Goal: Task Accomplishment & Management: Manage account settings

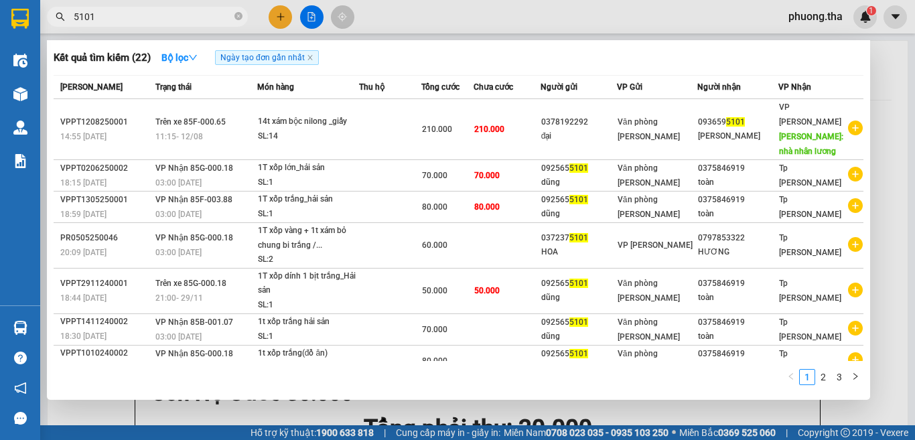
drag, startPoint x: 127, startPoint y: 19, endPoint x: 40, endPoint y: 38, distance: 89.2
click at [40, 29] on div "Kết quả tìm kiếm ( 22 ) Bộ lọc Ngày tạo đơn gần nhất Mã ĐH Trạng thái Món hàng …" at bounding box center [130, 16] width 261 height 23
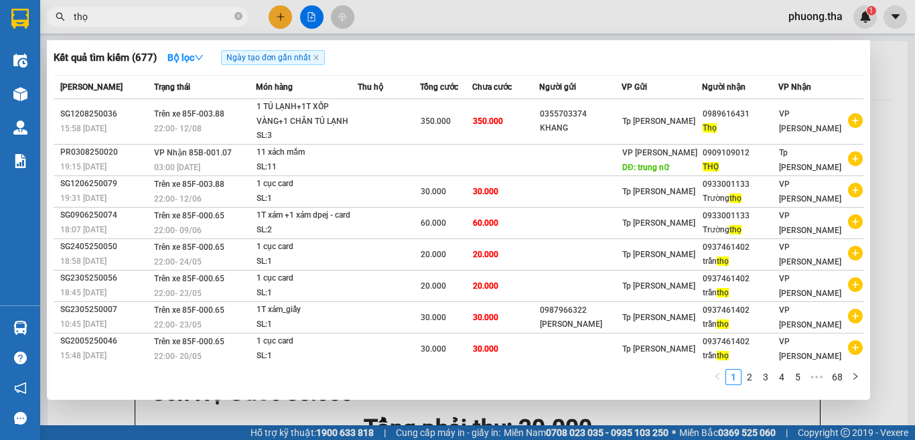
type input "thọ"
click at [829, 21] on div at bounding box center [457, 220] width 915 height 440
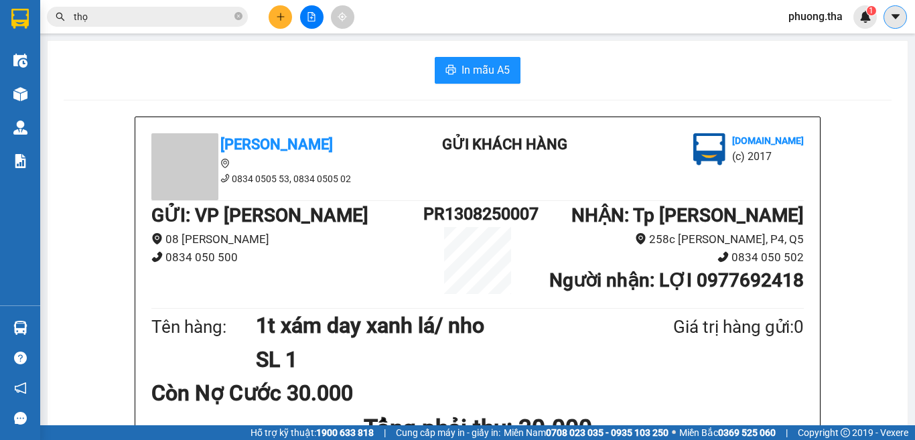
click at [906, 20] on button at bounding box center [895, 16] width 23 height 23
click at [892, 19] on icon "caret-down" at bounding box center [896, 17] width 12 height 12
click at [823, 19] on span "phuong.tha" at bounding box center [816, 16] width 76 height 17
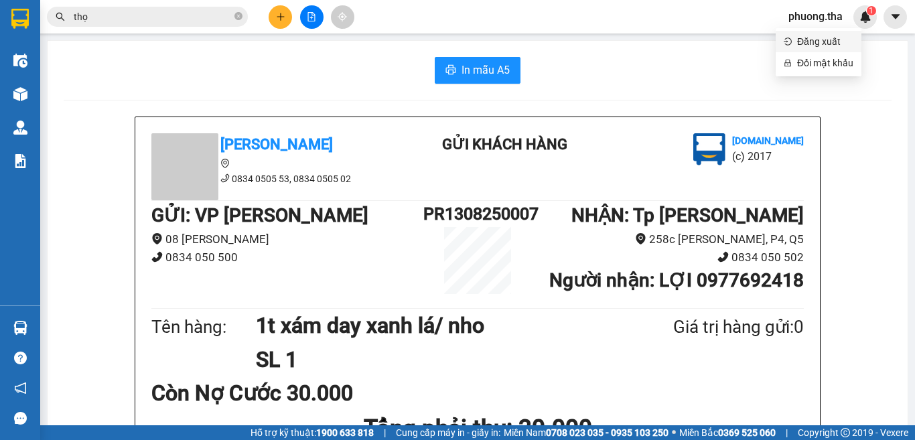
click at [824, 40] on span "Đăng xuất" at bounding box center [825, 41] width 56 height 15
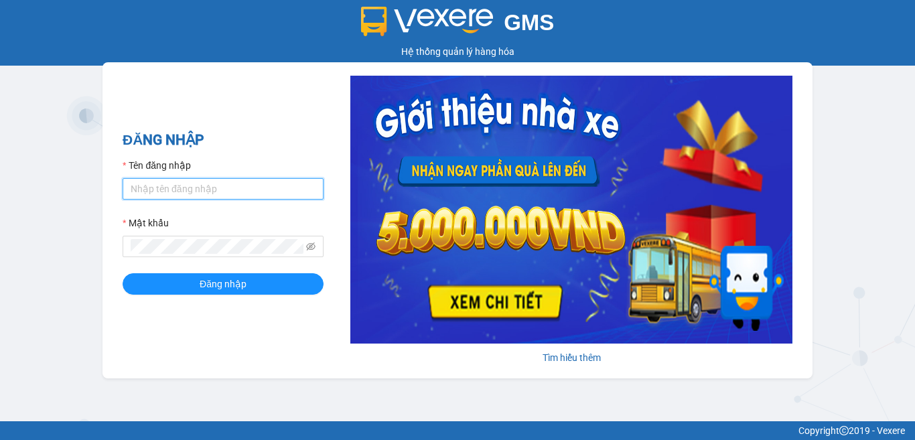
click at [161, 196] on input "Tên đăng nhập" at bounding box center [223, 188] width 201 height 21
type input "cong.tha"
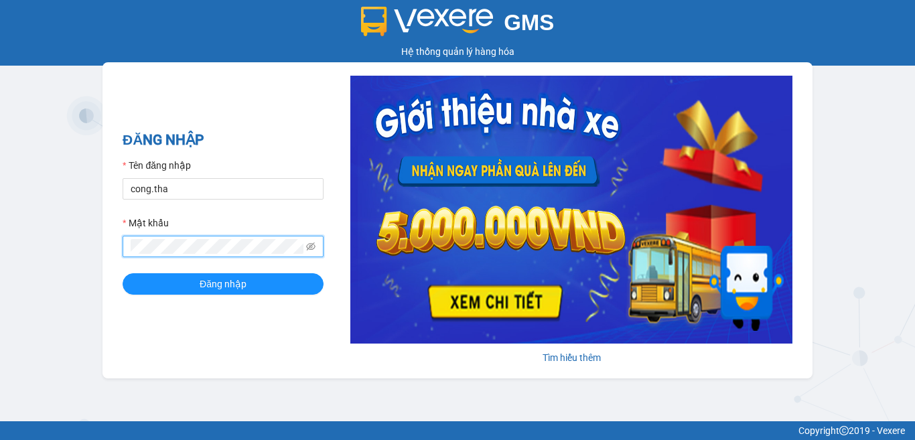
click at [316, 249] on span at bounding box center [223, 246] width 201 height 21
click at [313, 247] on icon "eye-invisible" at bounding box center [310, 246] width 9 height 9
click at [231, 287] on span "Đăng nhập" at bounding box center [223, 284] width 47 height 15
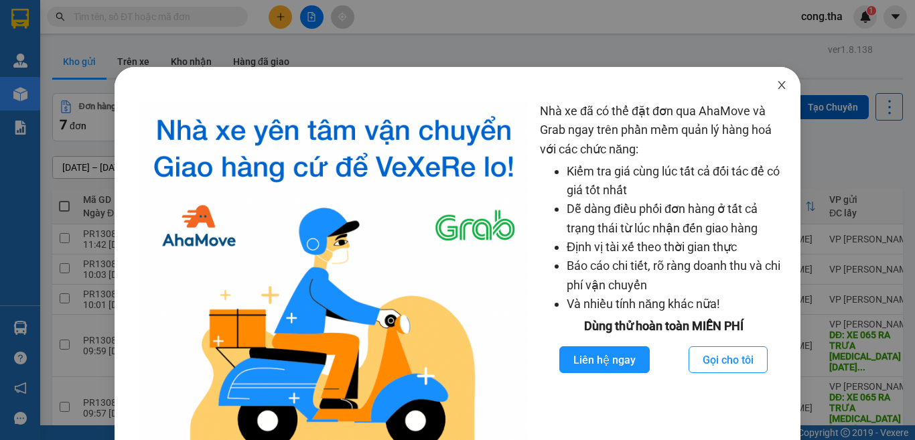
click at [777, 82] on icon "close" at bounding box center [782, 85] width 11 height 11
